Goal: Task Accomplishment & Management: Manage account settings

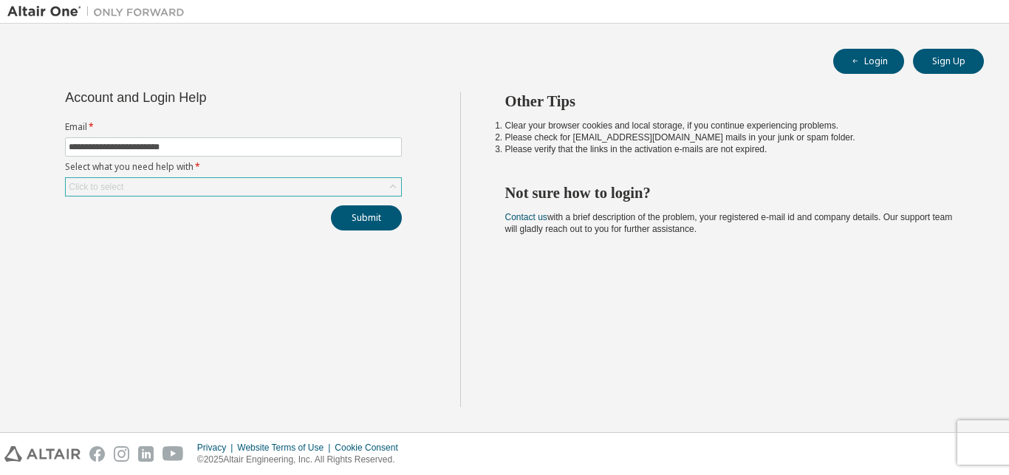
type input "**********"
click at [166, 183] on div "Click to select" at bounding box center [233, 187] width 335 height 18
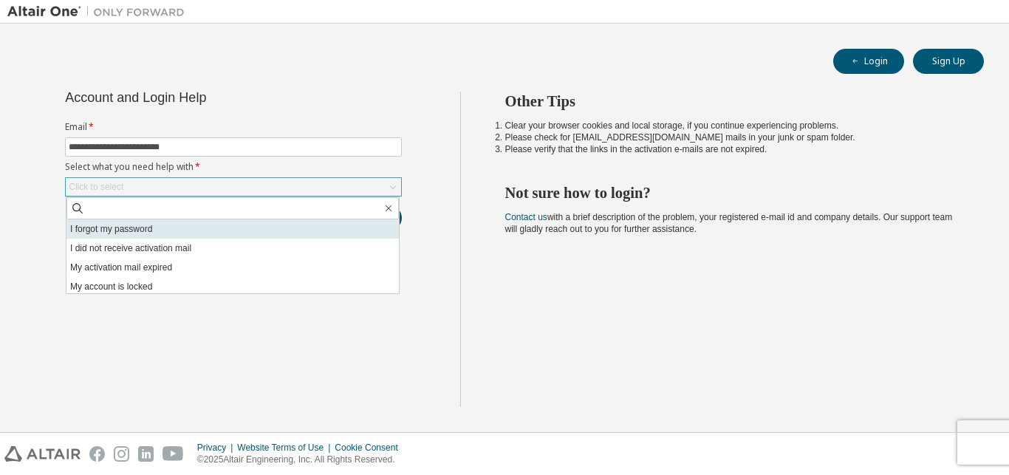
click at [147, 227] on li "I forgot my password" at bounding box center [232, 228] width 332 height 19
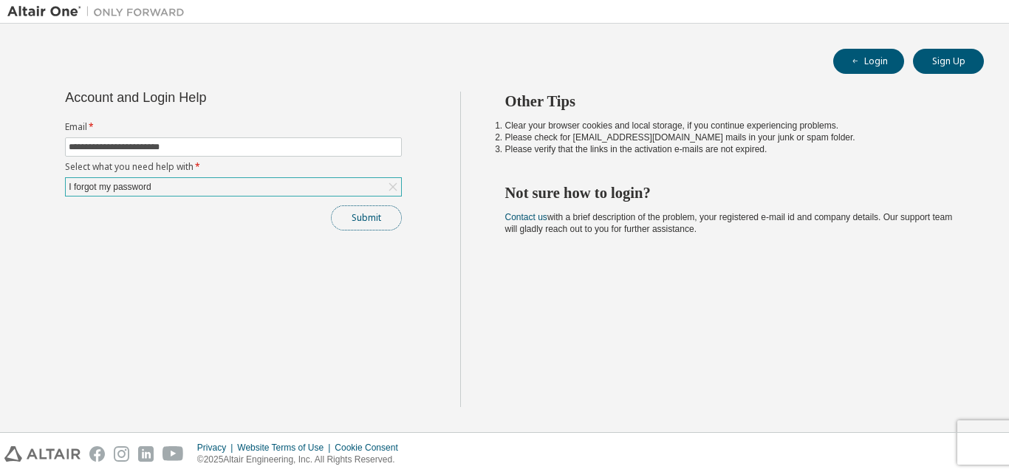
click at [382, 219] on button "Submit" at bounding box center [366, 217] width 71 height 25
click at [352, 217] on button "Submit" at bounding box center [366, 217] width 71 height 25
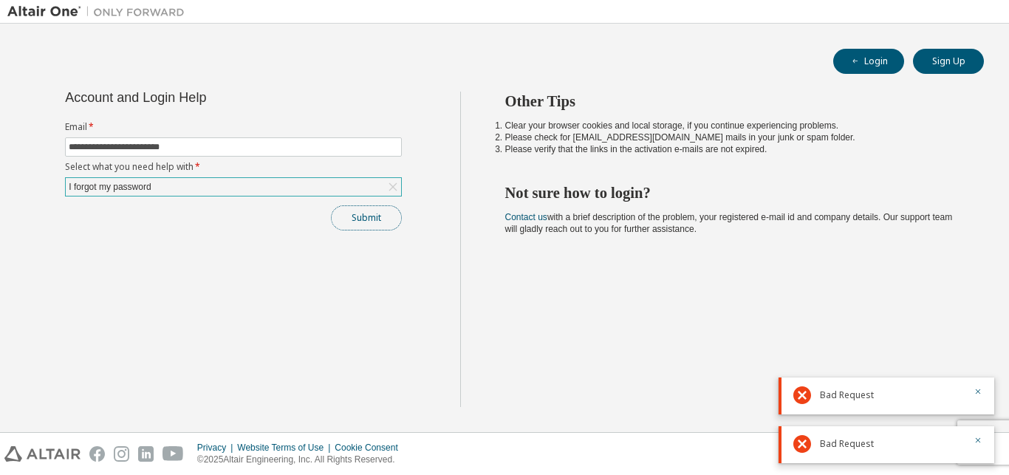
click at [352, 217] on button "Submit" at bounding box center [366, 217] width 71 height 25
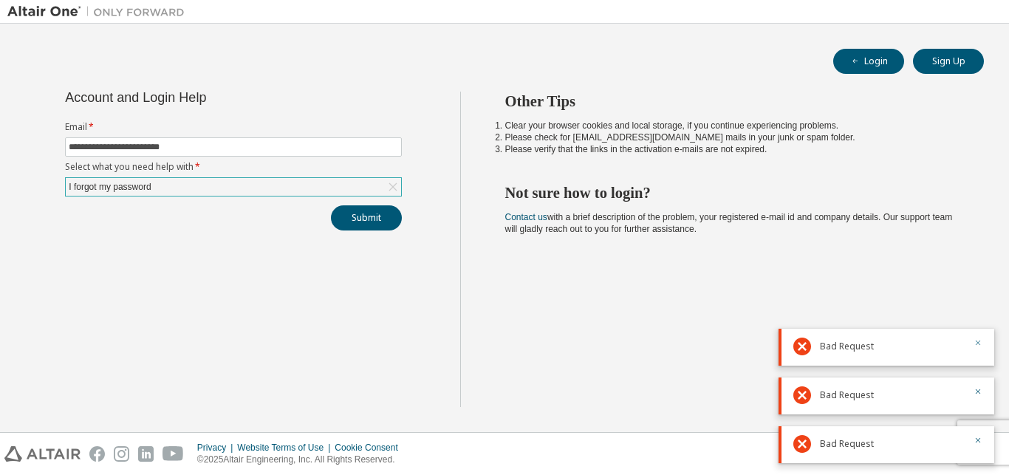
click at [975, 342] on icon "button" at bounding box center [977, 342] width 9 height 9
click at [972, 394] on div at bounding box center [973, 395] width 18 height 18
click at [978, 394] on icon "button" at bounding box center [977, 391] width 9 height 9
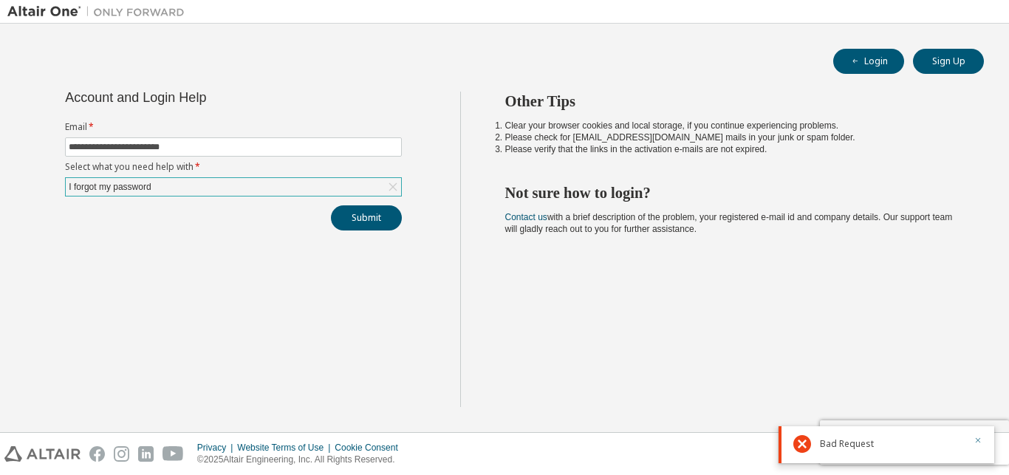
click at [973, 445] on button "button" at bounding box center [977, 441] width 9 height 13
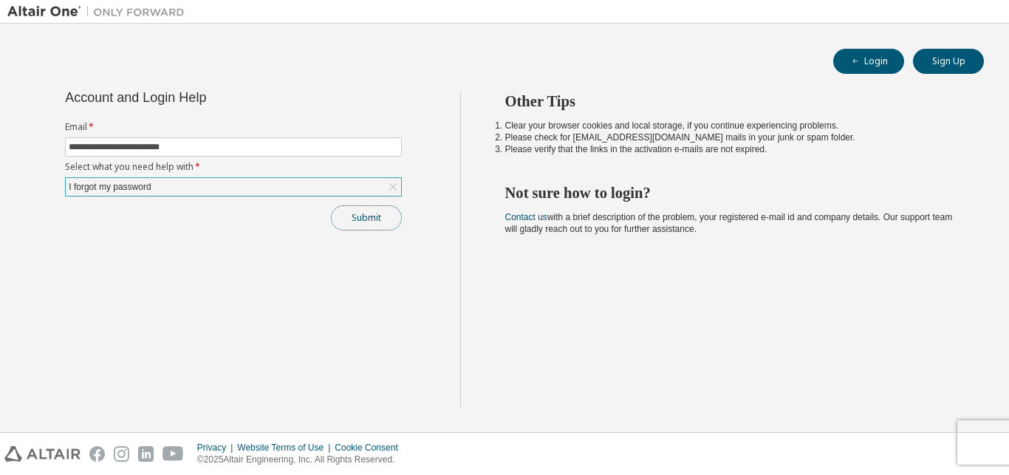
click at [365, 219] on button "Submit" at bounding box center [366, 217] width 71 height 25
click at [379, 224] on button "Submit" at bounding box center [366, 217] width 71 height 25
click at [370, 230] on div "Submit" at bounding box center [233, 217] width 337 height 25
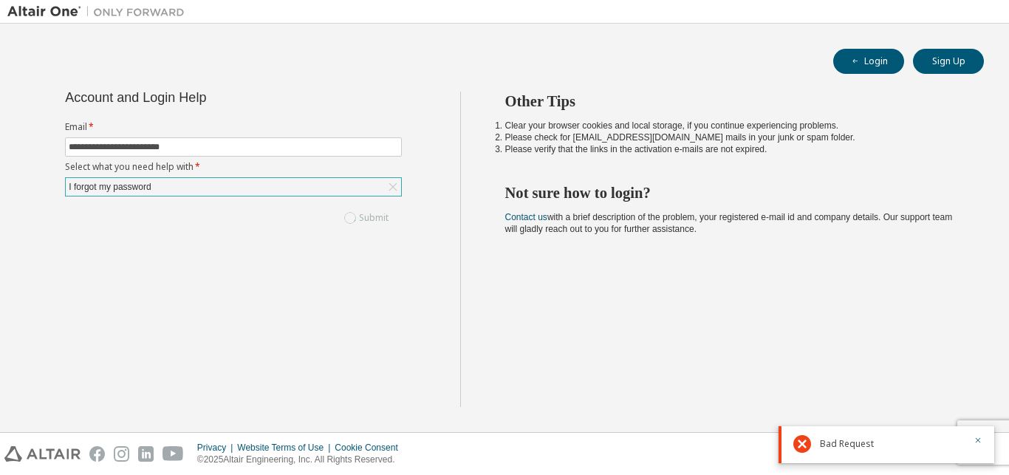
click at [370, 230] on div "Submit" at bounding box center [233, 217] width 337 height 25
